Goal: Task Accomplishment & Management: Complete application form

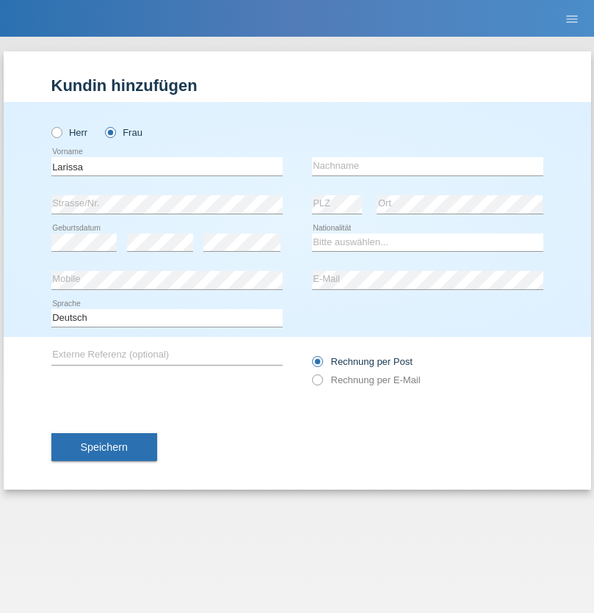
type input "Larissa"
click at [428, 166] on input "text" at bounding box center [427, 166] width 231 height 18
type input "Zymberi"
select select "CH"
select select "en"
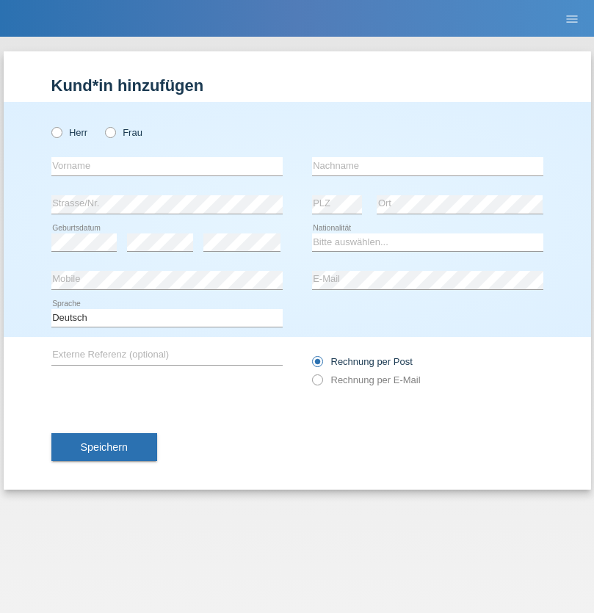
radio input "true"
click at [167, 166] on input "text" at bounding box center [166, 166] width 231 height 18
type input "Amjad"
click at [428, 166] on input "text" at bounding box center [427, 166] width 231 height 18
type input "Noori"
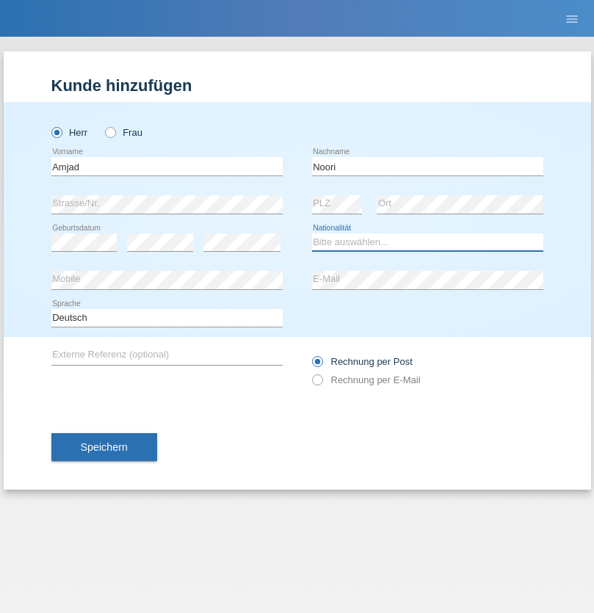
select select "AF"
select select "C"
select select "01"
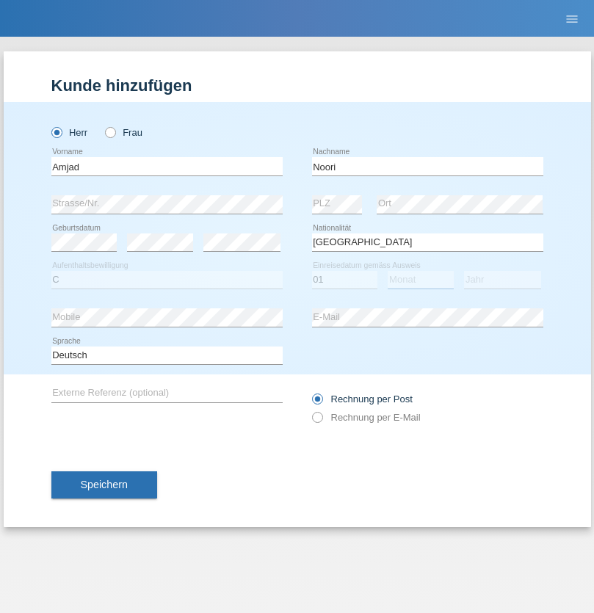
select select "01"
select select "2006"
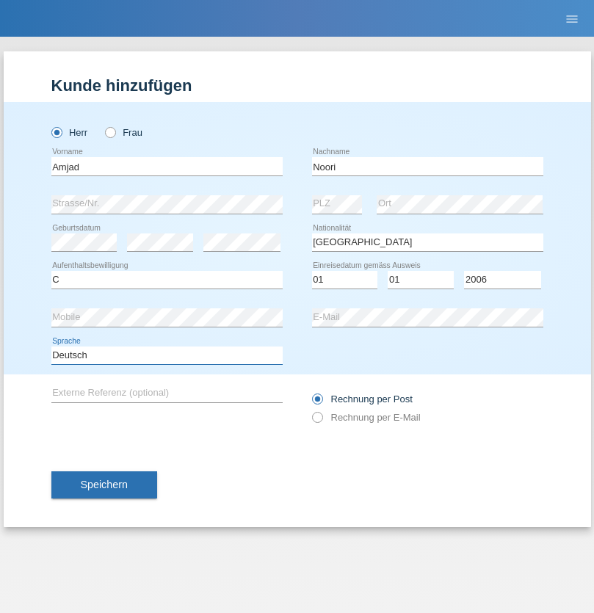
select select "en"
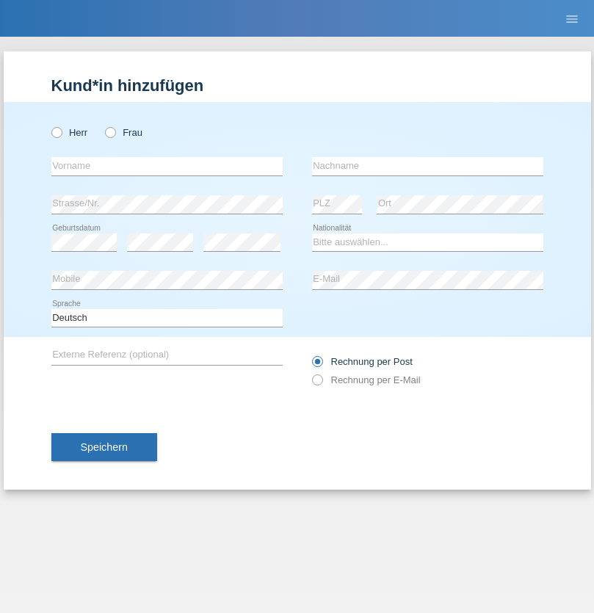
radio input "true"
click at [167, 166] on input "text" at bounding box center [166, 166] width 231 height 18
type input "Flückiger"
click at [428, 166] on input "text" at bounding box center [427, 166] width 231 height 18
type input "[PERSON_NAME]"
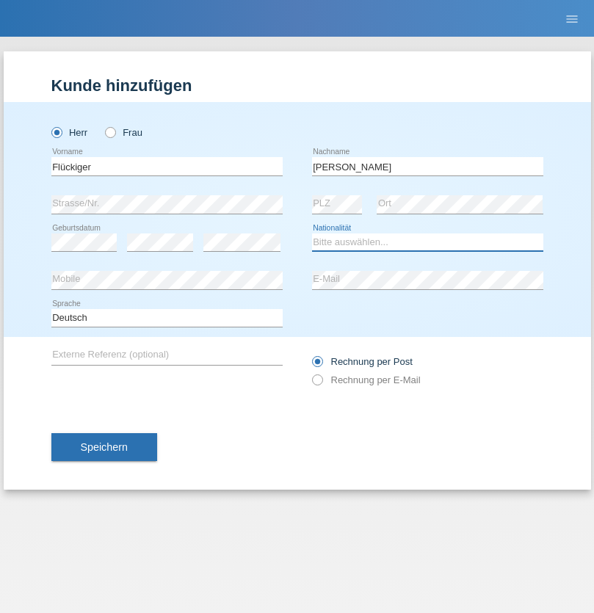
select select "CH"
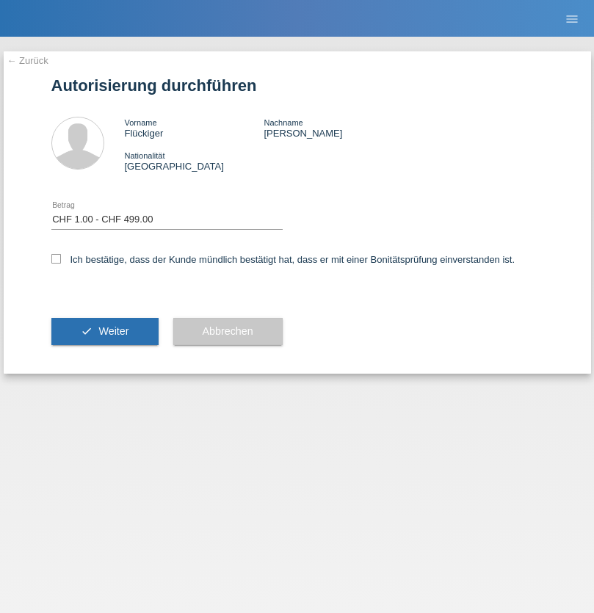
select select "1"
checkbox input "true"
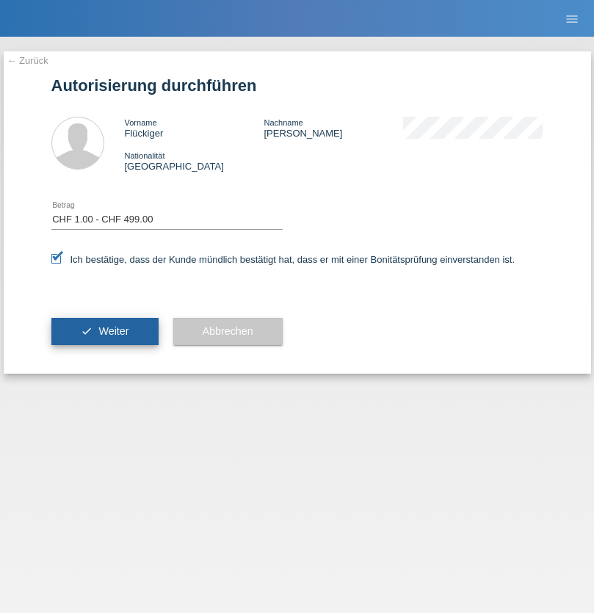
click at [104, 331] on span "Weiter" at bounding box center [113, 331] width 30 height 12
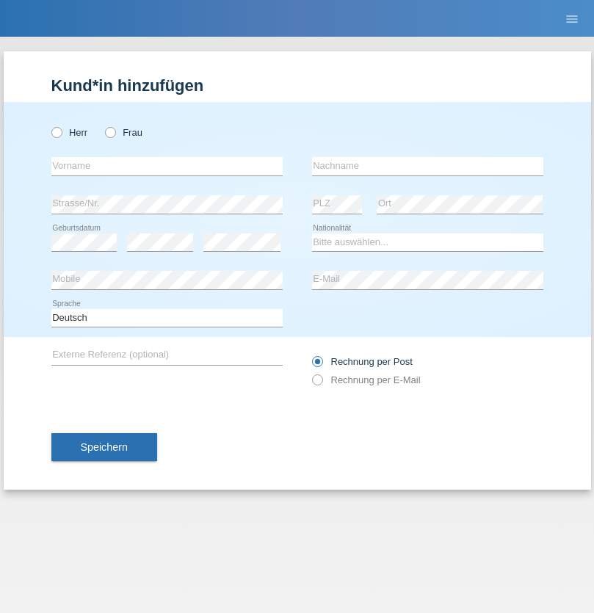
radio input "true"
click at [167, 166] on input "text" at bounding box center [166, 166] width 231 height 18
type input "[PERSON_NAME]"
click at [428, 166] on input "text" at bounding box center [427, 166] width 231 height 18
type input "Frei"
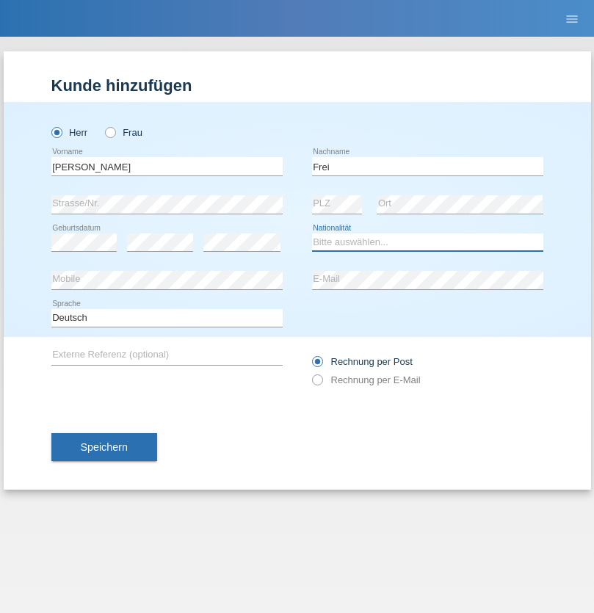
select select "CH"
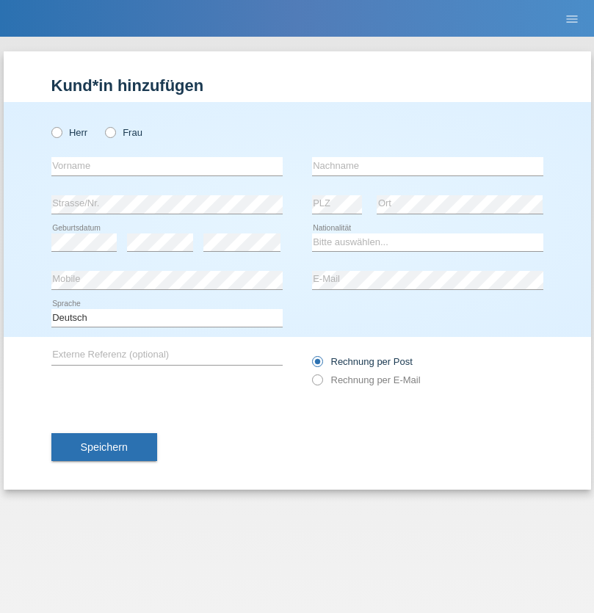
radio input "true"
click at [167, 166] on input "text" at bounding box center [166, 166] width 231 height 18
type input "agnertina"
click at [428, 166] on input "text" at bounding box center [427, 166] width 231 height 18
type input "noshaj"
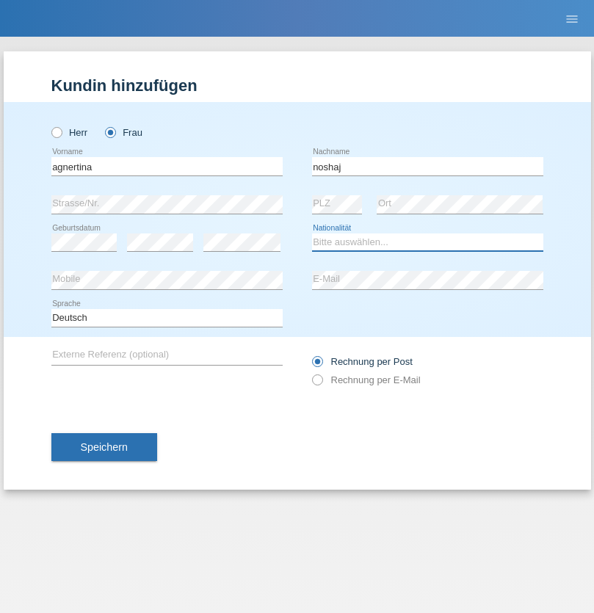
select select "NL"
select select "C"
select select "01"
select select "08"
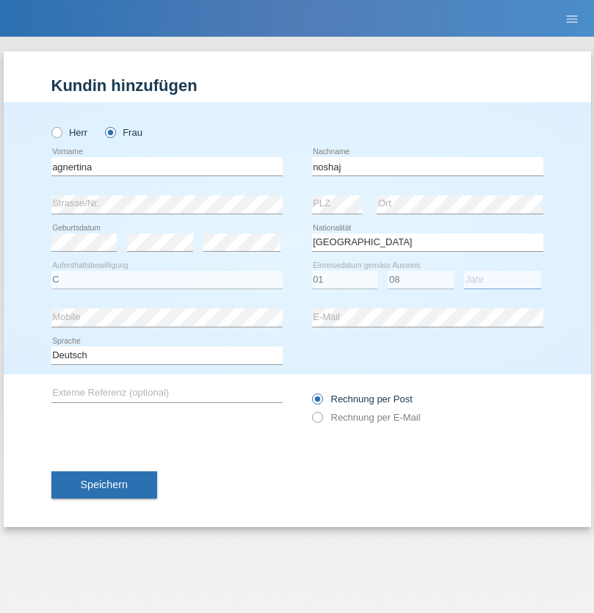
select select "2021"
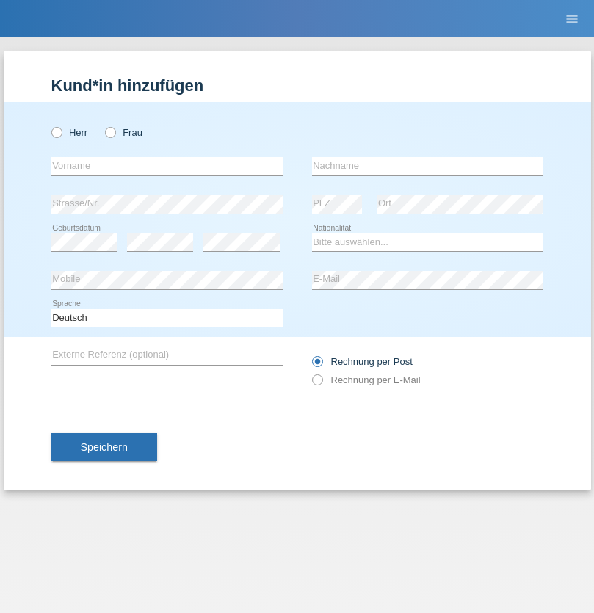
radio input "true"
click at [167, 166] on input "text" at bounding box center [166, 166] width 231 height 18
type input "bajram"
click at [428, 166] on input "text" at bounding box center [427, 166] width 231 height 18
type input "malluta"
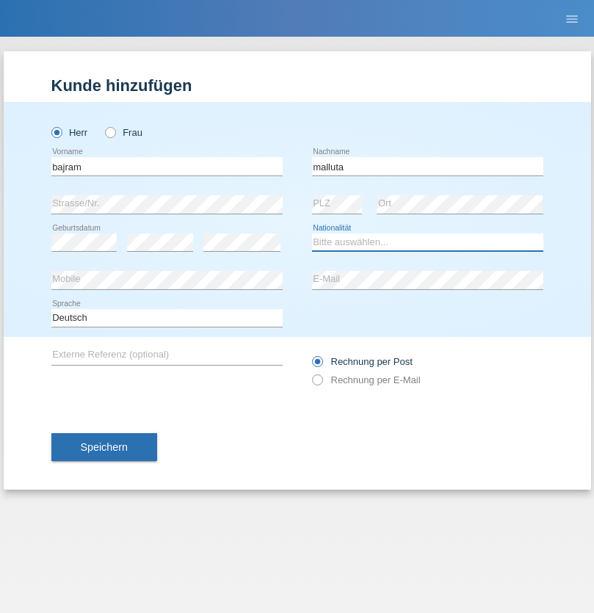
select select "CH"
radio input "true"
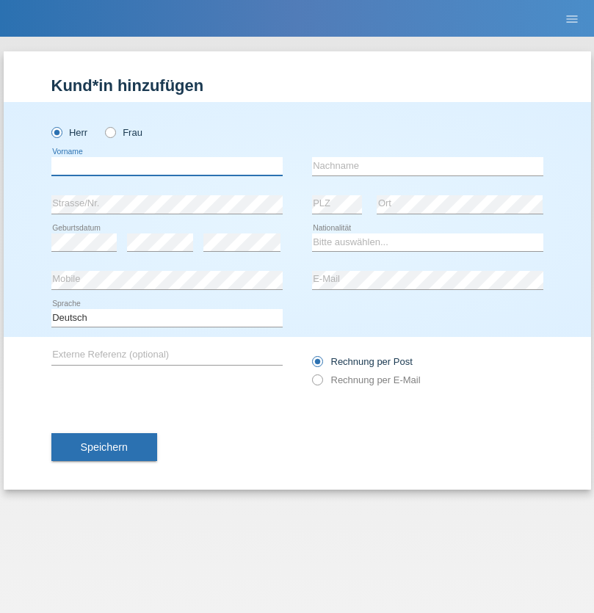
click at [167, 166] on input "text" at bounding box center [166, 166] width 231 height 18
type input "firat"
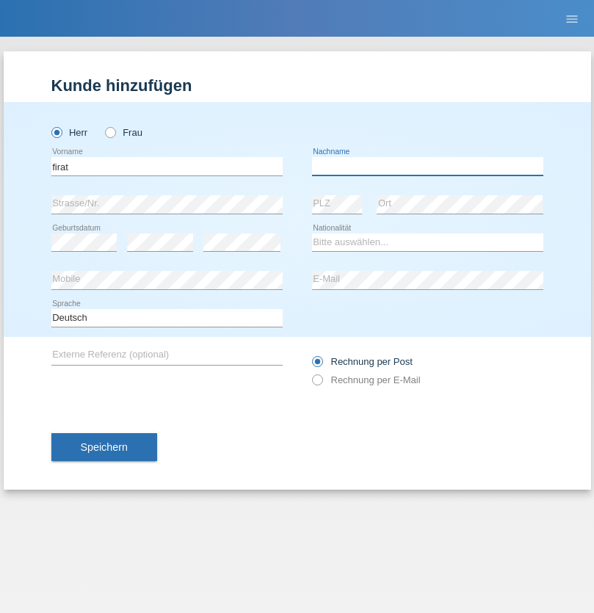
click at [428, 166] on input "text" at bounding box center [427, 166] width 231 height 18
type input "kara"
select select "CH"
radio input "true"
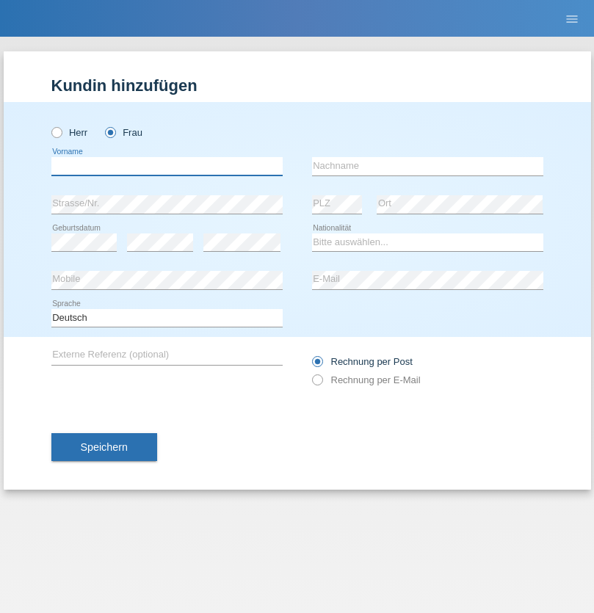
click at [167, 166] on input "text" at bounding box center [166, 166] width 231 height 18
type input "Dagmar"
click at [428, 166] on input "text" at bounding box center [427, 166] width 231 height 18
type input "Reusser"
select select "CH"
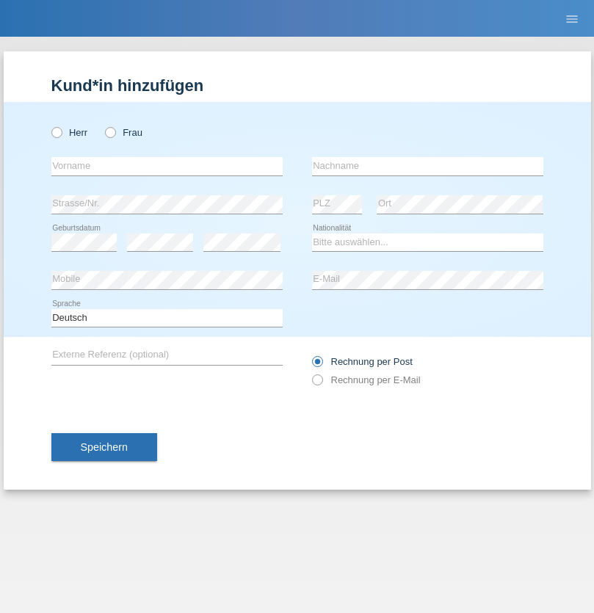
radio input "true"
click at [167, 166] on input "text" at bounding box center [166, 166] width 231 height 18
type input "Dunja"
click at [428, 166] on input "text" at bounding box center [427, 166] width 231 height 18
type input "[PERSON_NAME]"
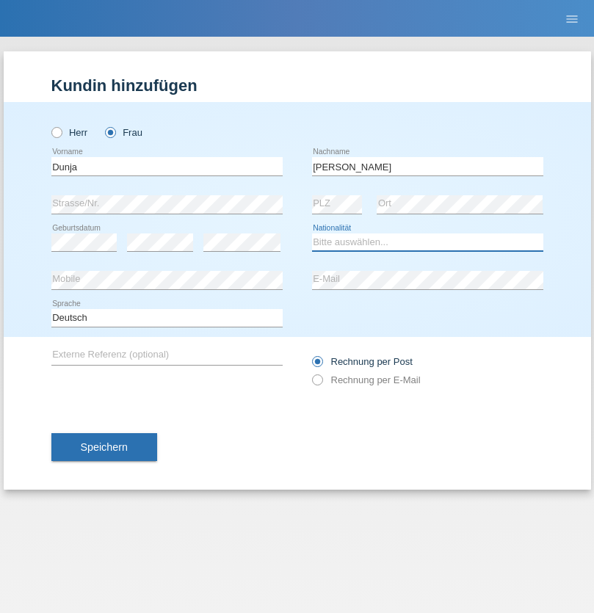
select select "HR"
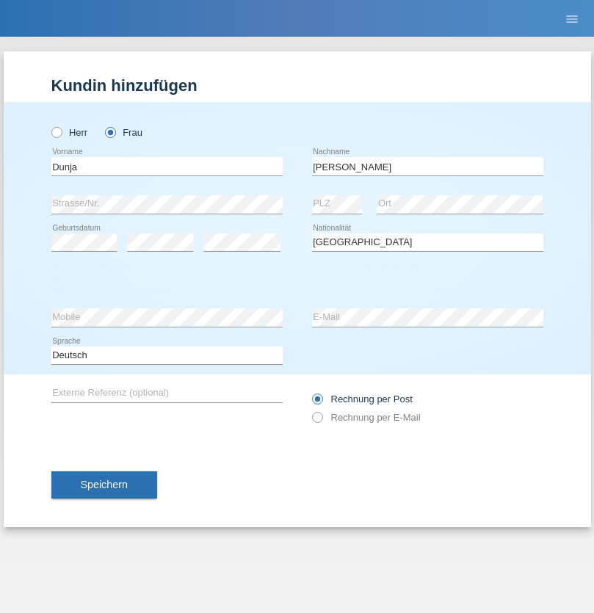
select select "C"
select select "03"
select select "09"
select select "2021"
